Goal: Task Accomplishment & Management: Manage account settings

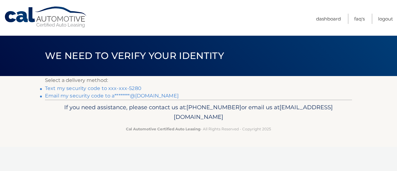
click at [124, 88] on link "Text my security code to xxx-xxx-5280" at bounding box center [93, 88] width 96 height 6
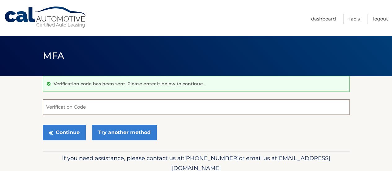
click at [116, 108] on input "Verification Code" at bounding box center [196, 107] width 307 height 16
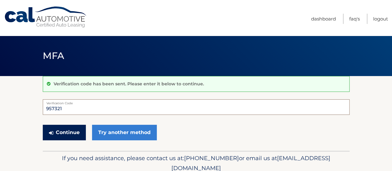
type input "957321"
click at [72, 136] on button "Continue" at bounding box center [64, 133] width 43 height 16
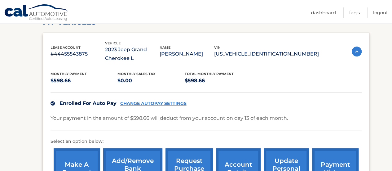
scroll to position [113, 0]
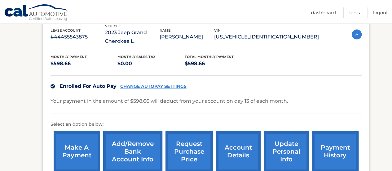
click at [152, 85] on link "CHANGE AUTOPAY SETTINGS" at bounding box center [153, 86] width 66 height 5
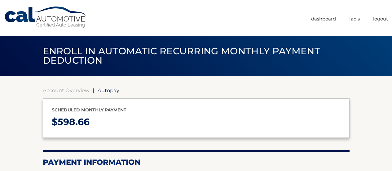
select select "YzFjYWM5NTItMTdhYi00MzAzLWI2MDMtNDA2YmY5NjA0ZDI4"
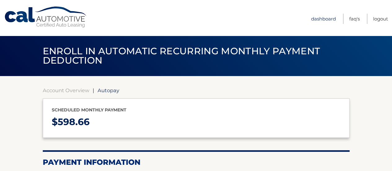
click at [324, 18] on link "Dashboard" at bounding box center [323, 19] width 25 height 10
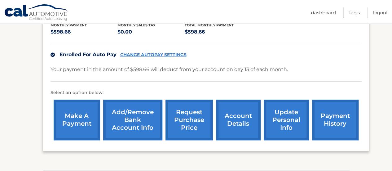
scroll to position [157, 0]
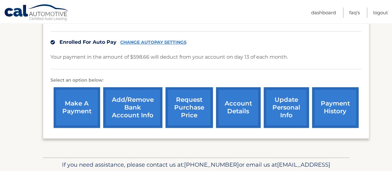
click at [244, 110] on link "account details" at bounding box center [238, 107] width 45 height 41
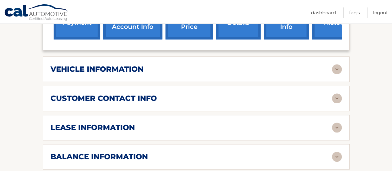
scroll to position [264, 0]
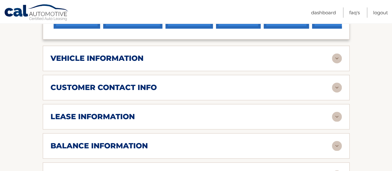
click at [337, 143] on img at bounding box center [337, 146] width 10 height 10
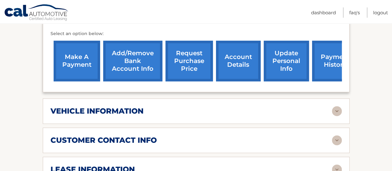
scroll to position [211, 0]
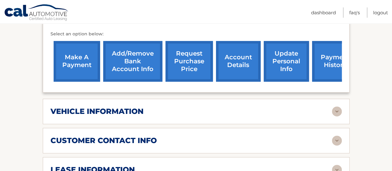
click at [327, 63] on link "payment history" at bounding box center [335, 61] width 47 height 41
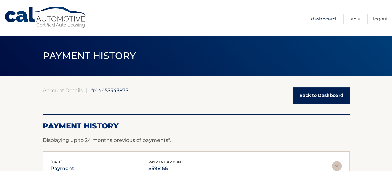
click at [326, 20] on link "Dashboard" at bounding box center [323, 19] width 25 height 10
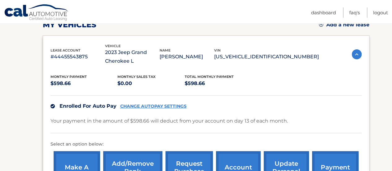
scroll to position [101, 0]
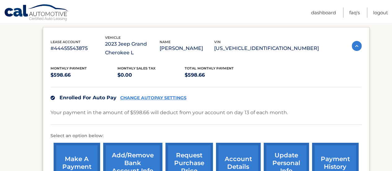
click at [167, 100] on link "CHANGE AUTOPAY SETTINGS" at bounding box center [153, 97] width 66 height 5
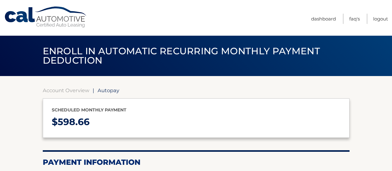
select select "YzFjYWM5NTItMTdhYi00MzAzLWI2MDMtNDA2YmY5NjA0ZDI4"
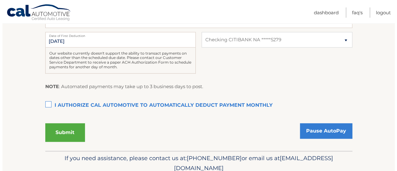
scroll to position [159, 0]
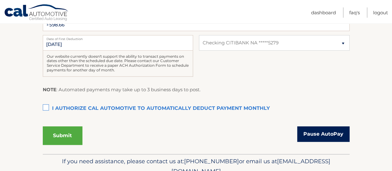
click at [323, 134] on link "Pause AutoPay" at bounding box center [323, 134] width 52 height 16
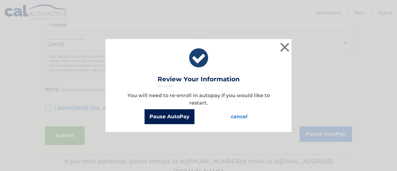
click at [168, 115] on button "Pause AutoPay" at bounding box center [170, 116] width 50 height 15
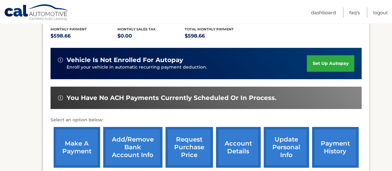
scroll to position [145, 0]
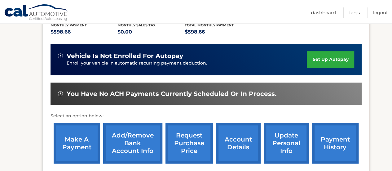
click at [234, 144] on link "account details" at bounding box center [238, 143] width 45 height 41
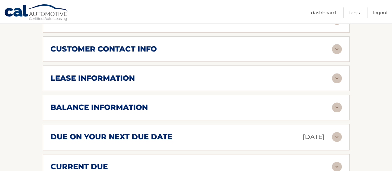
scroll to position [330, 0]
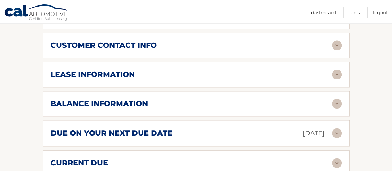
click at [339, 105] on img at bounding box center [337, 104] width 10 height 10
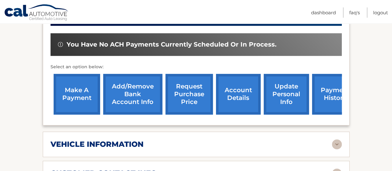
scroll to position [182, 0]
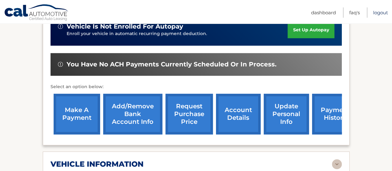
click at [381, 14] on link "Logout" at bounding box center [380, 12] width 15 height 10
